Goal: Transaction & Acquisition: Purchase product/service

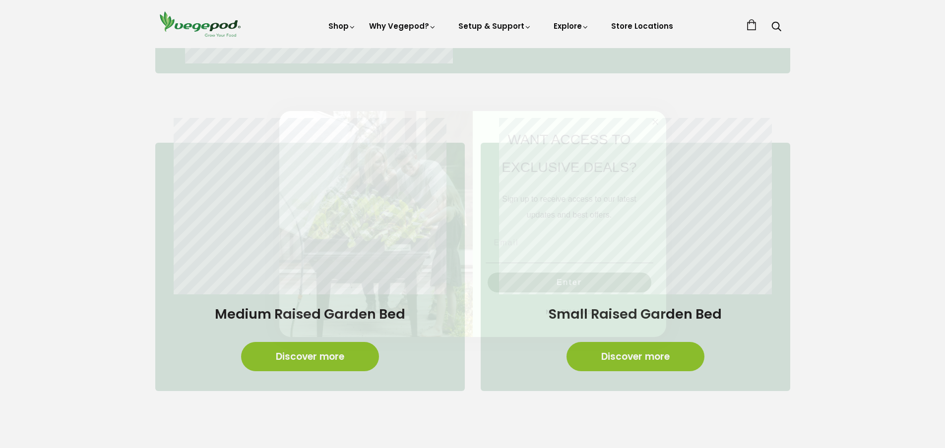
scroll to position [545, 0]
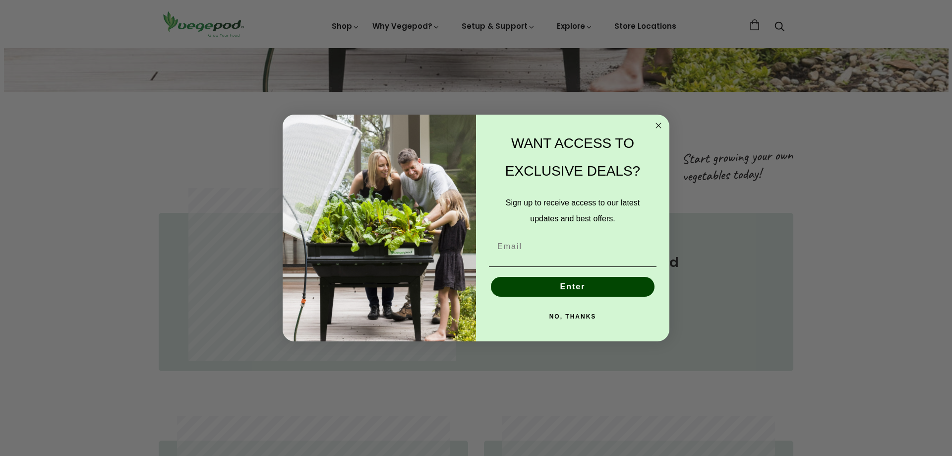
click at [659, 125] on icon "Close dialog" at bounding box center [658, 125] width 5 height 5
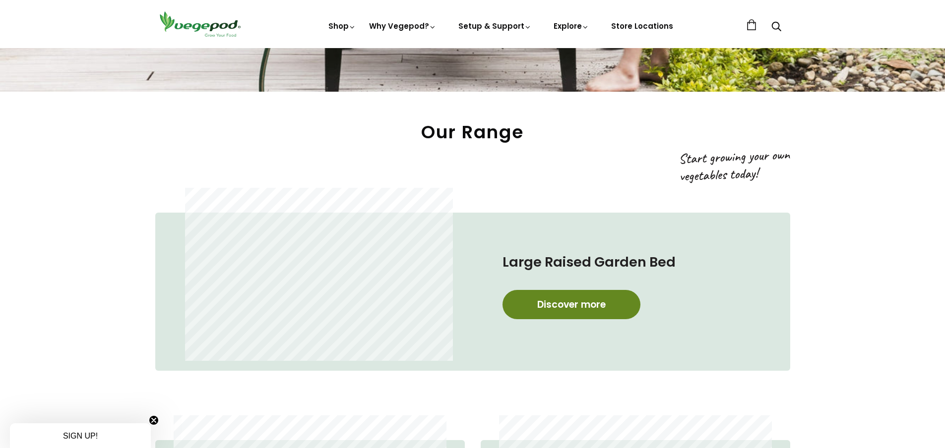
click at [567, 301] on link "Discover more" at bounding box center [571, 304] width 138 height 29
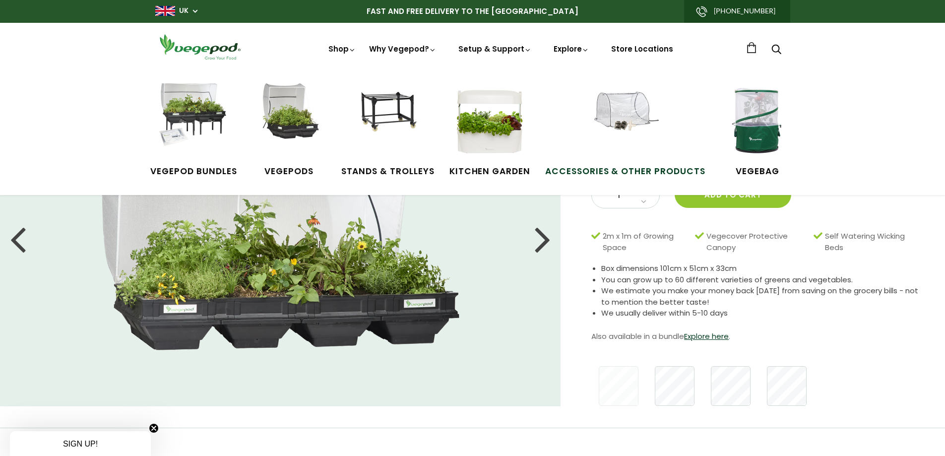
click at [613, 119] on img at bounding box center [625, 120] width 74 height 74
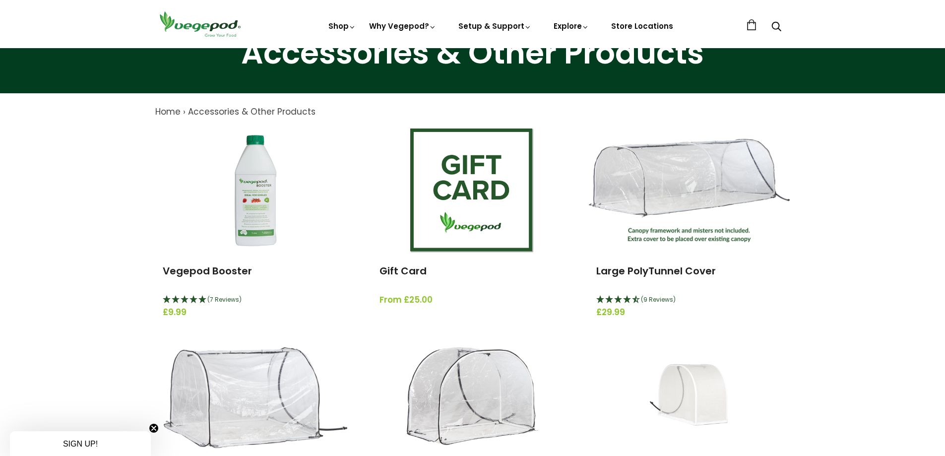
scroll to position [50, 0]
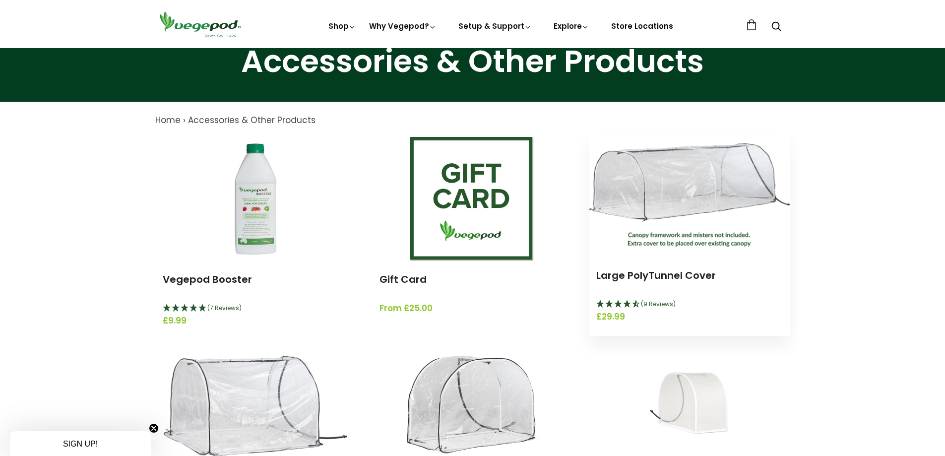
click at [686, 169] on img at bounding box center [689, 195] width 201 height 104
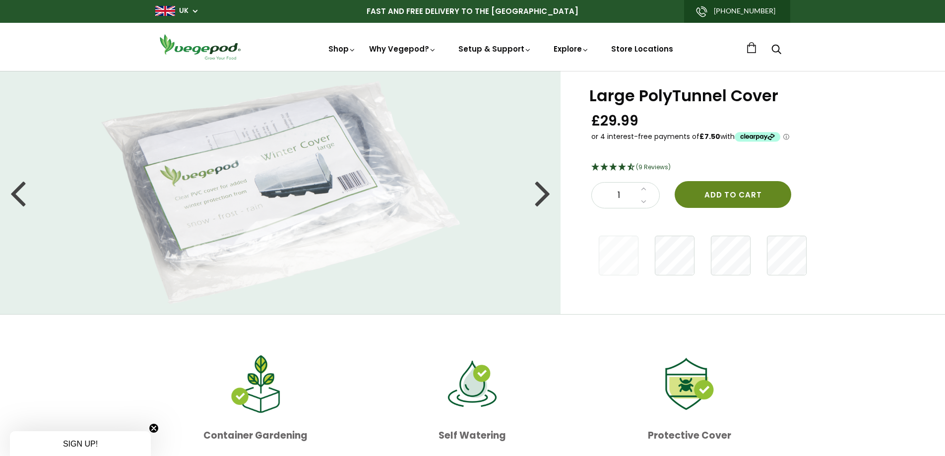
click at [727, 193] on button "Add to cart" at bounding box center [732, 194] width 117 height 27
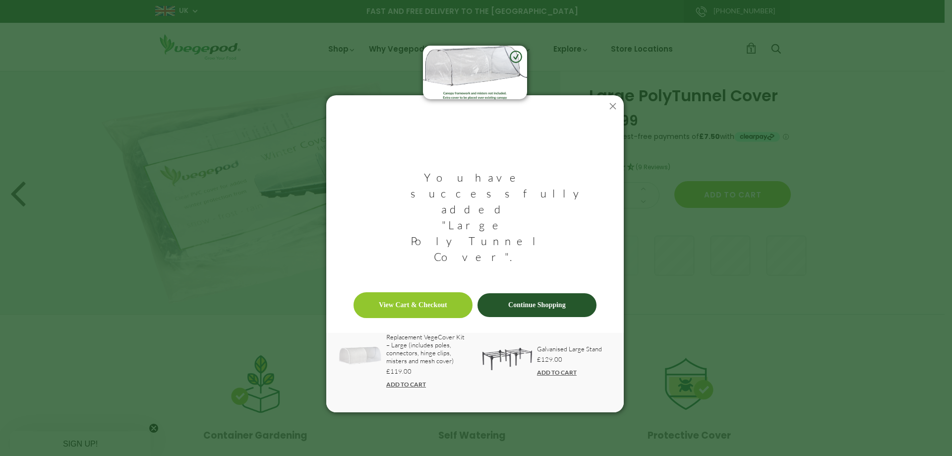
click at [435, 292] on link "View Cart & Checkout" at bounding box center [413, 305] width 119 height 26
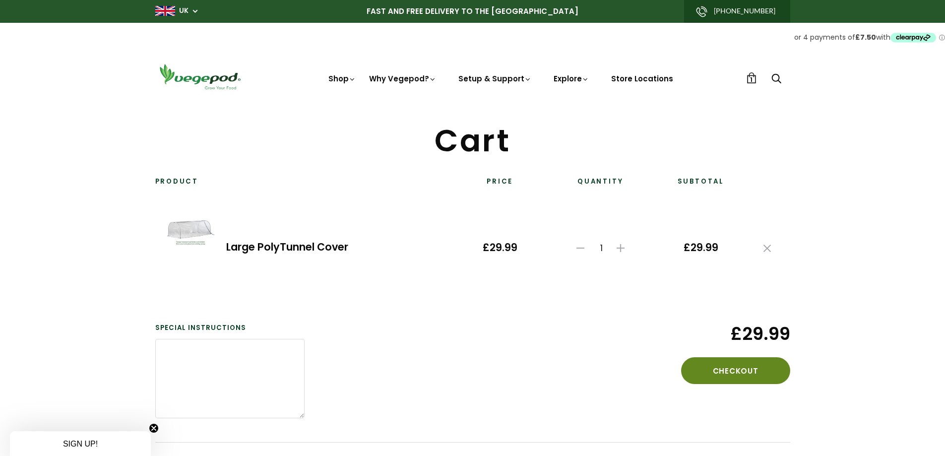
click at [740, 369] on button "Checkout" at bounding box center [735, 370] width 109 height 27
